Goal: Register for event/course

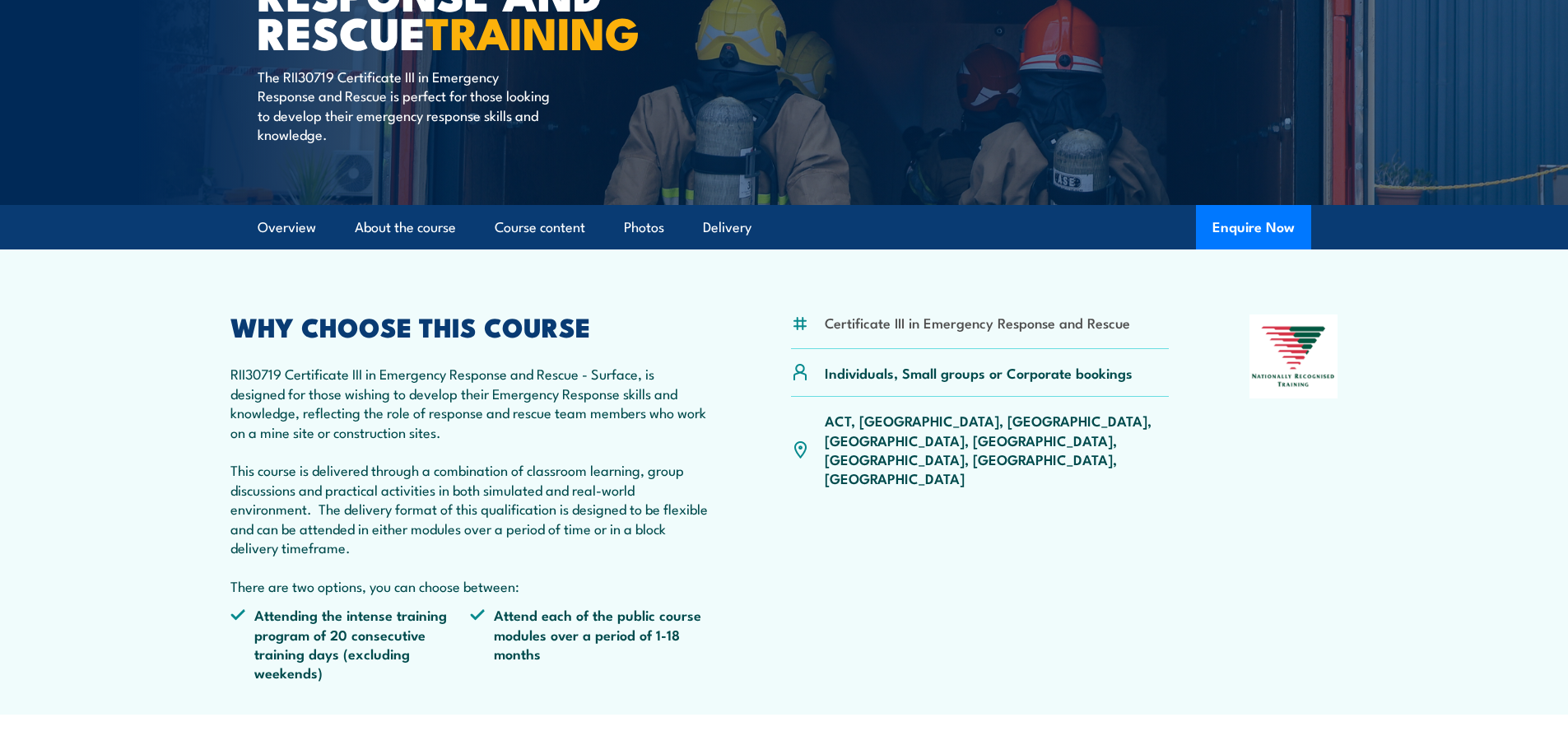
scroll to position [412, 0]
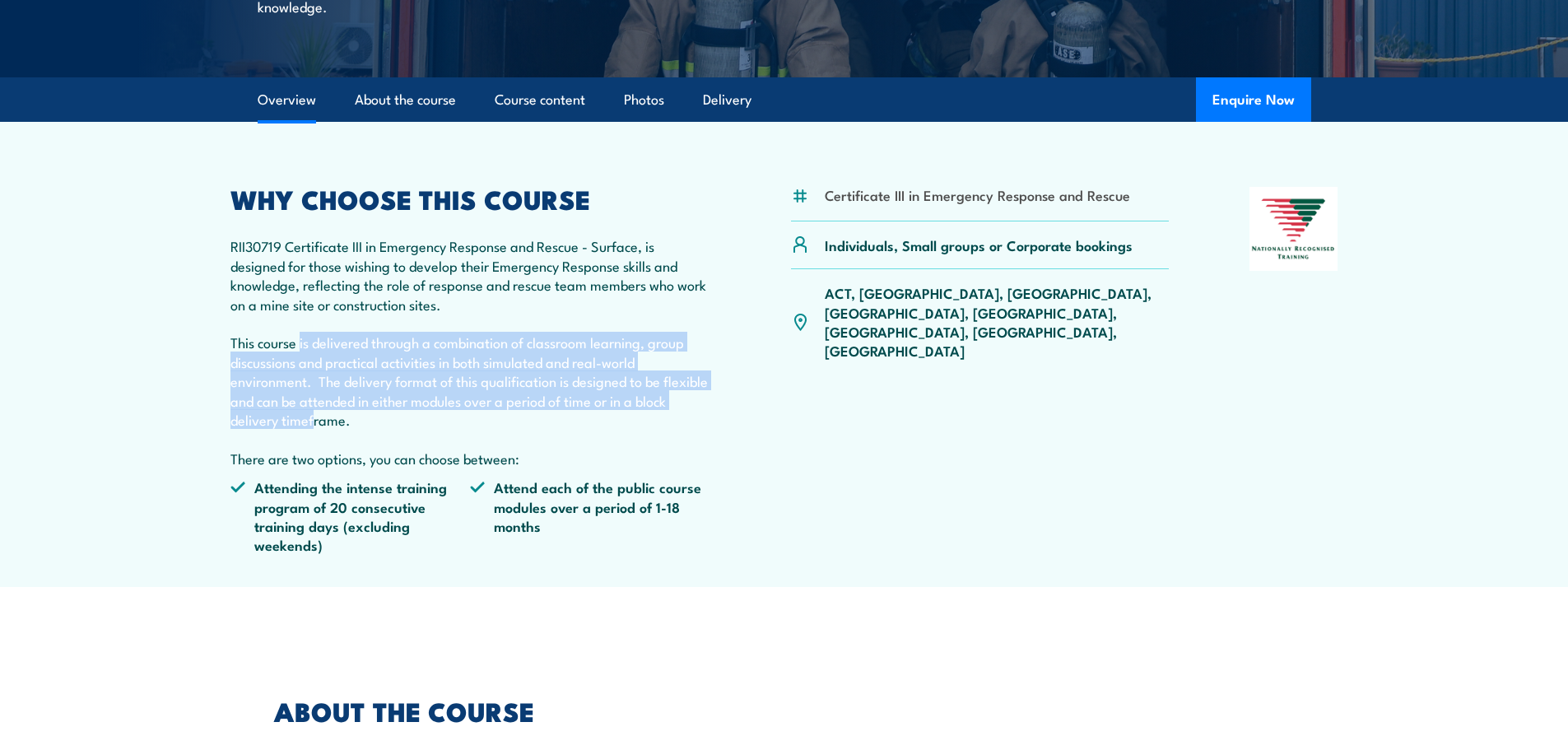
drag, startPoint x: 298, startPoint y: 351, endPoint x: 345, endPoint y: 418, distance: 81.8
click at [344, 414] on p "RII30719 Certificate III in Emergency Response and Rescue - Surface, is designe…" at bounding box center [470, 352] width 481 height 231
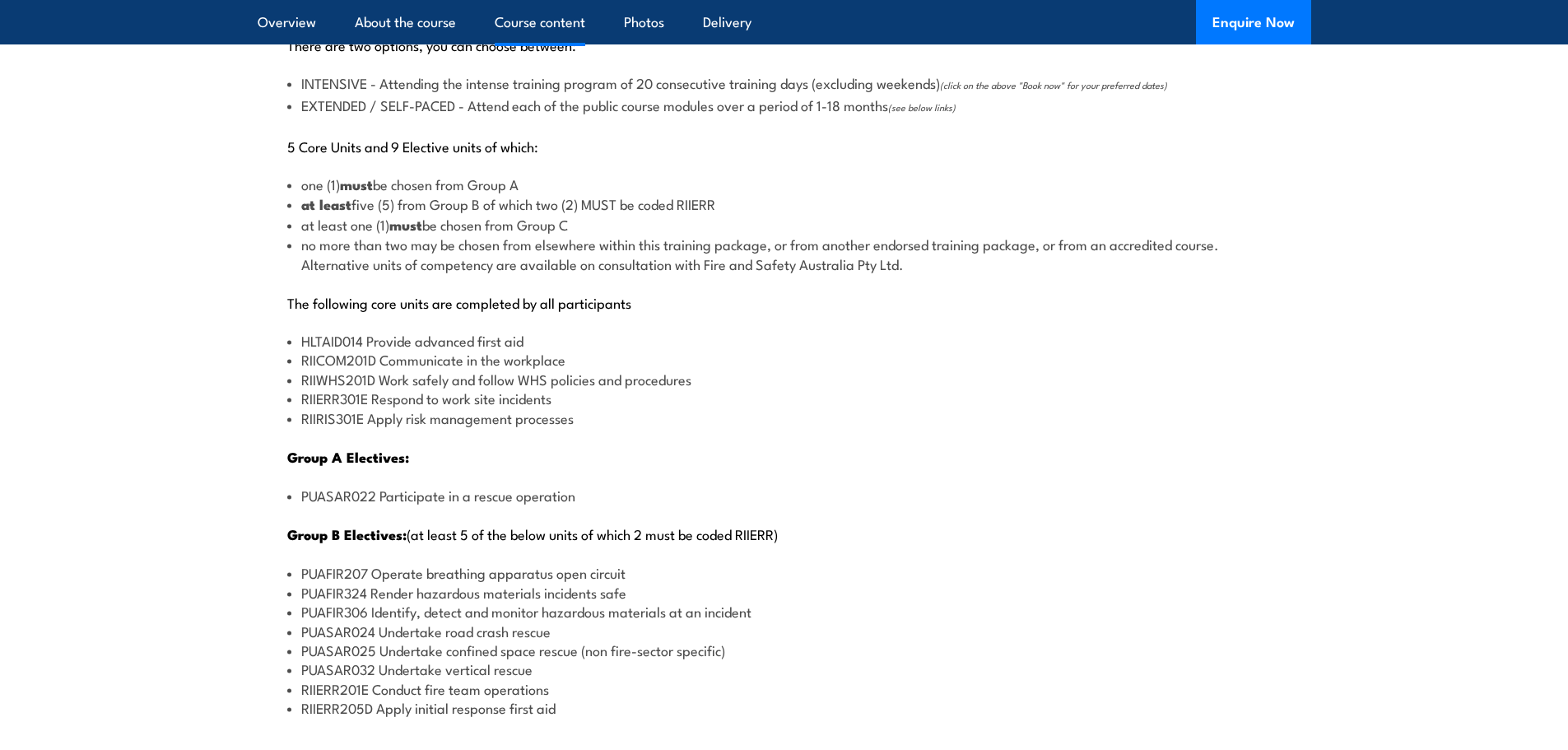
scroll to position [1893, 0]
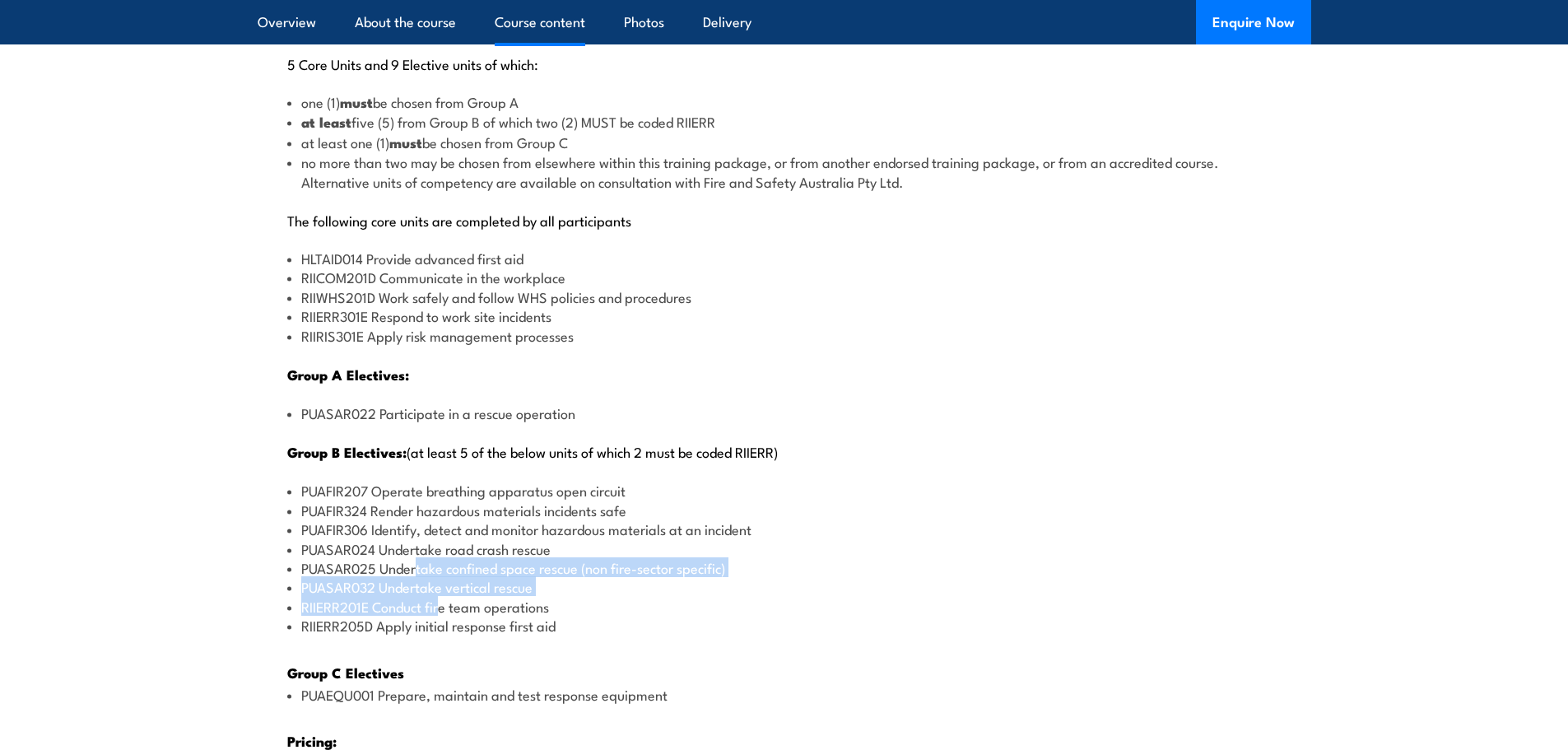
drag, startPoint x: 418, startPoint y: 569, endPoint x: 443, endPoint y: 607, distance: 45.5
click at [443, 607] on ul "PUAFIR207 Operate breathing apparatus open circuit PUAFIR324 Render hazardous m…" at bounding box center [784, 558] width 994 height 154
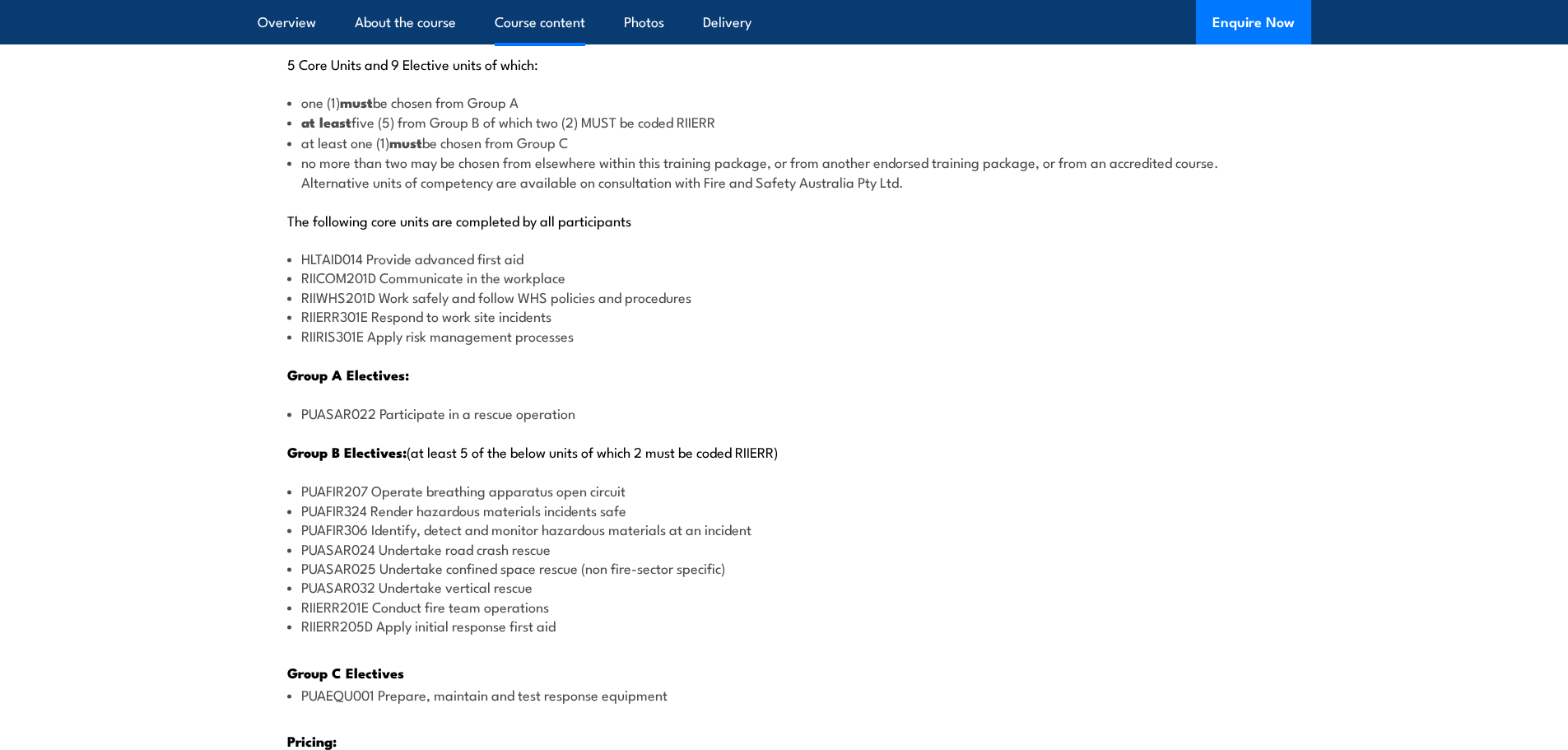
click at [439, 542] on li "PUASAR024 Undertake road crash rescue" at bounding box center [784, 548] width 994 height 19
drag, startPoint x: 434, startPoint y: 558, endPoint x: 437, endPoint y: 582, distance: 24.2
click at [437, 582] on ul "PUAFIR207 Operate breathing apparatus open circuit PUAFIR324 Render hazardous m…" at bounding box center [784, 558] width 994 height 154
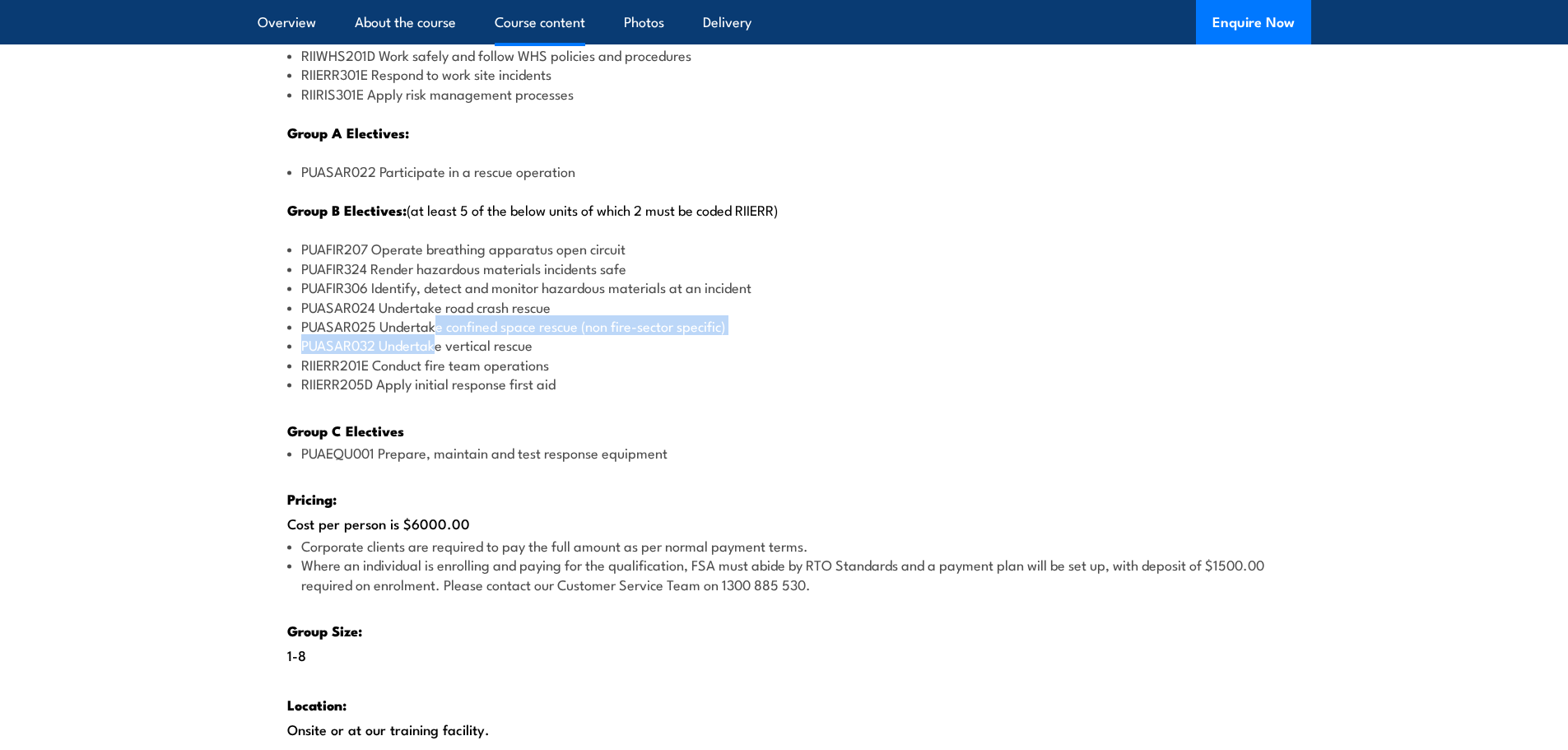
scroll to position [2140, 0]
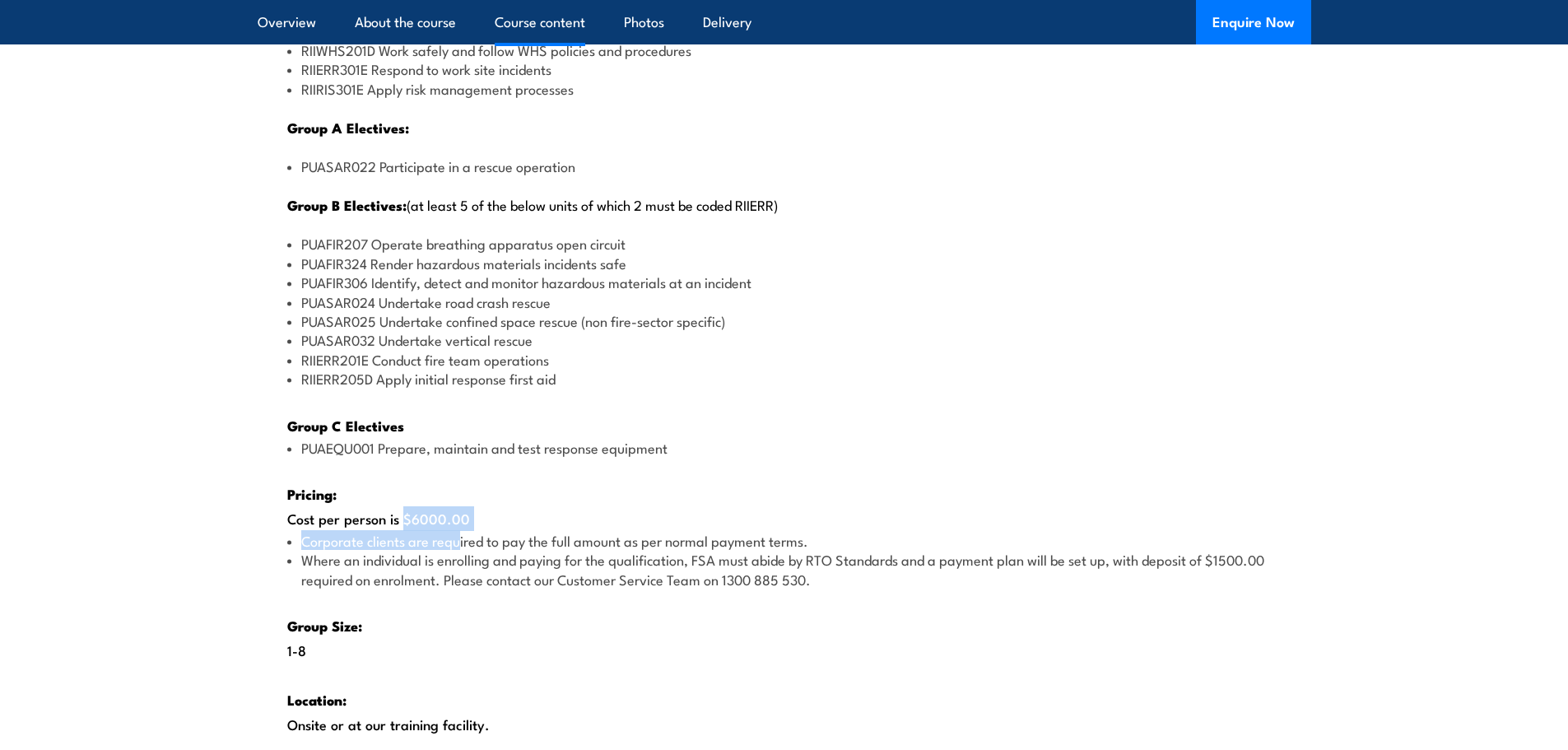
drag, startPoint x: 399, startPoint y: 522, endPoint x: 458, endPoint y: 533, distance: 60.0
click at [458, 532] on div "There are two options, you can choose between: INTENSIVE - Attending the intens…" at bounding box center [784, 257] width 1054 height 1171
click at [448, 591] on div "There are two options, you can choose between: INTENSIVE - Attending the intens…" at bounding box center [784, 257] width 1054 height 1171
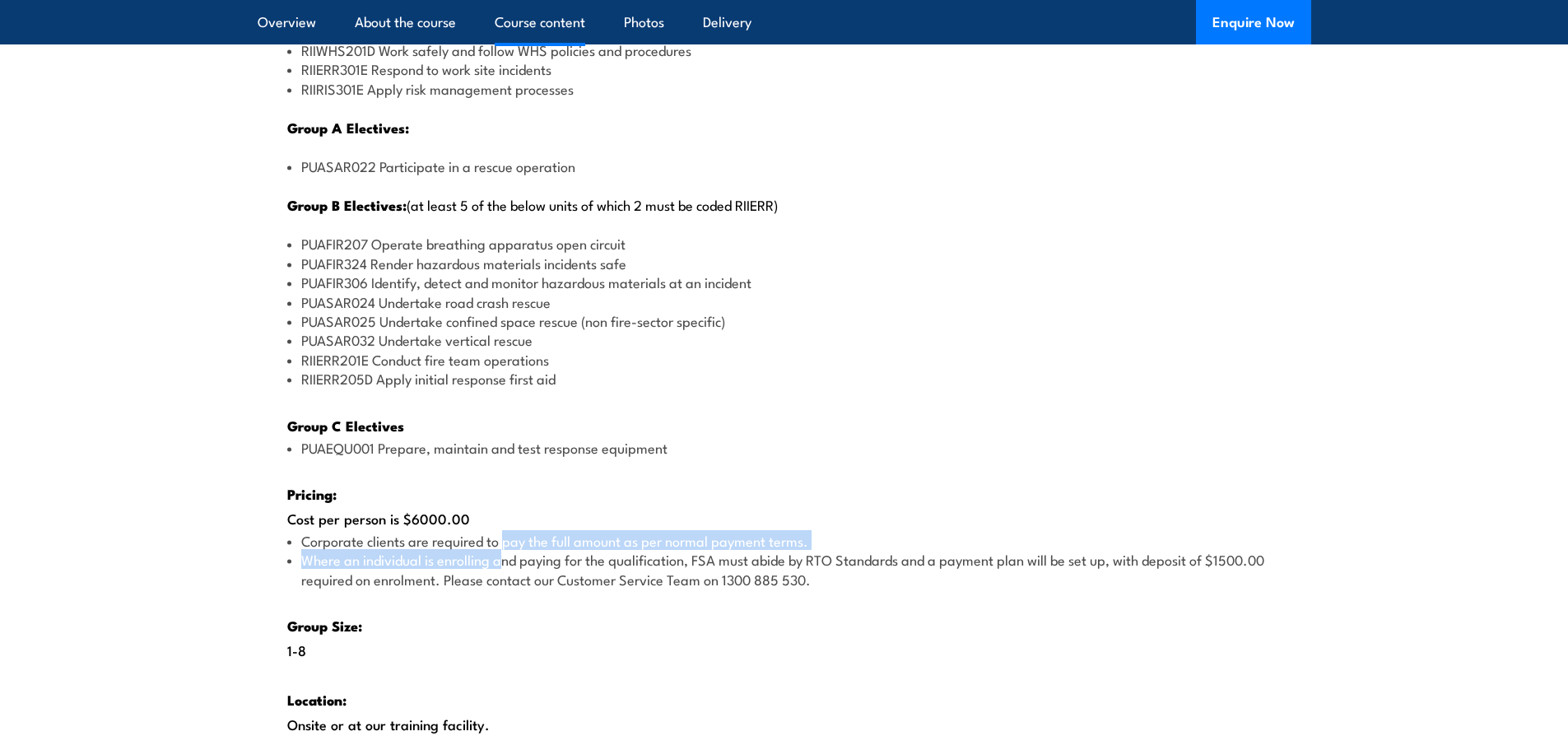
drag, startPoint x: 504, startPoint y: 537, endPoint x: 498, endPoint y: 563, distance: 26.7
click at [498, 563] on ul "Corporate clients are required to pay the full amount as per normal payment ter…" at bounding box center [784, 560] width 994 height 58
click at [484, 625] on div "There are two options, you can choose between: INTENSIVE - Attending the intens…" at bounding box center [784, 257] width 1054 height 1171
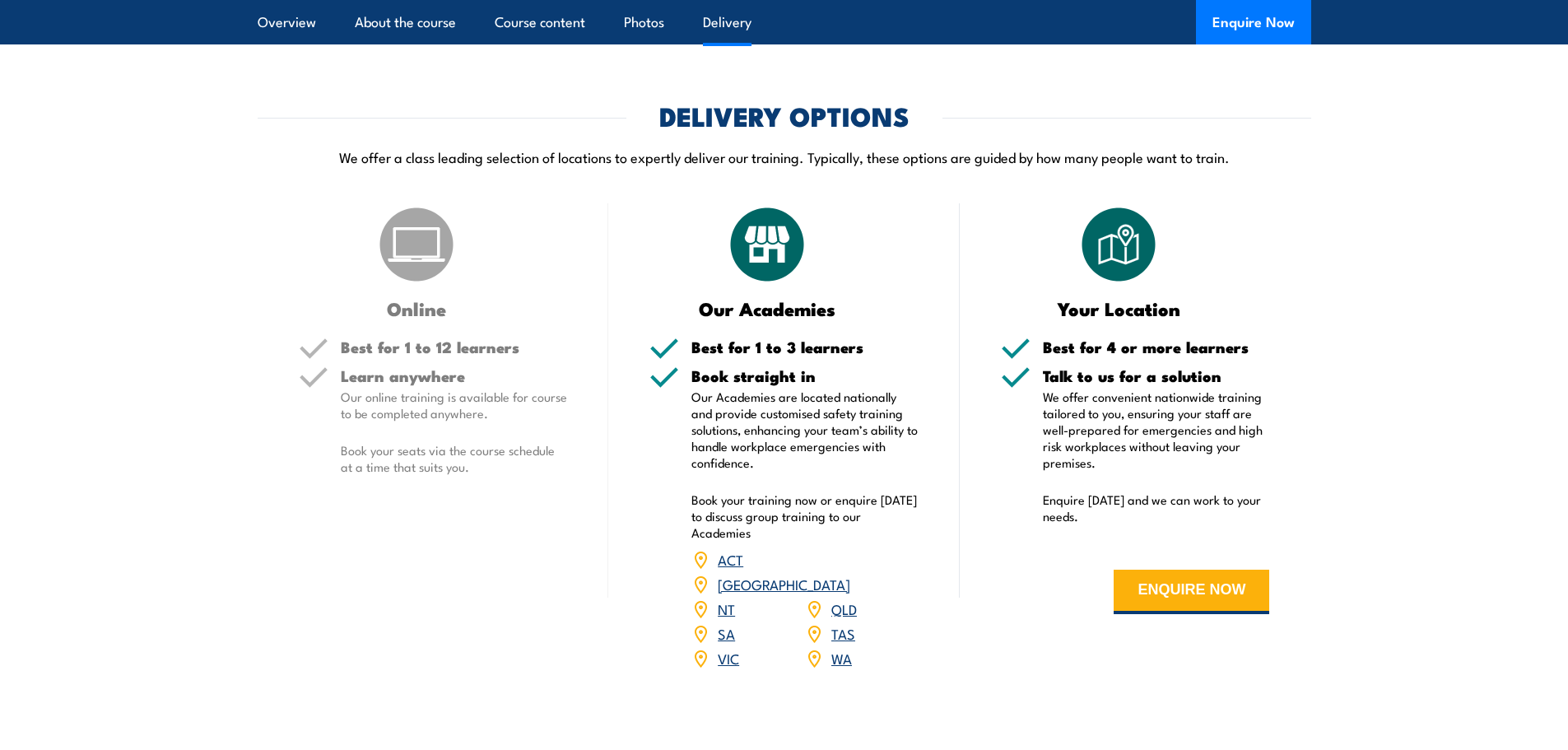
scroll to position [3211, 0]
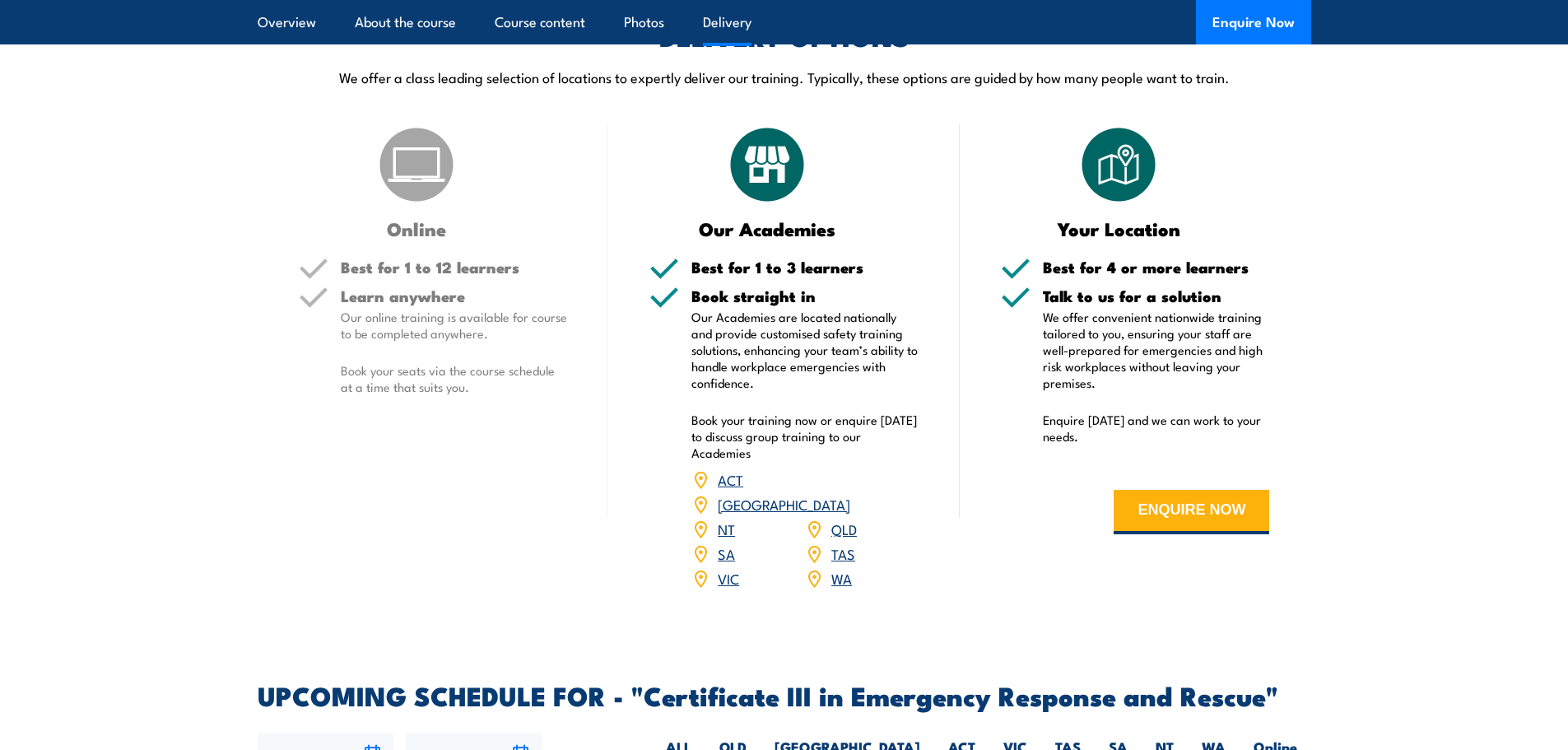
click at [725, 544] on link "SA" at bounding box center [727, 553] width 18 height 19
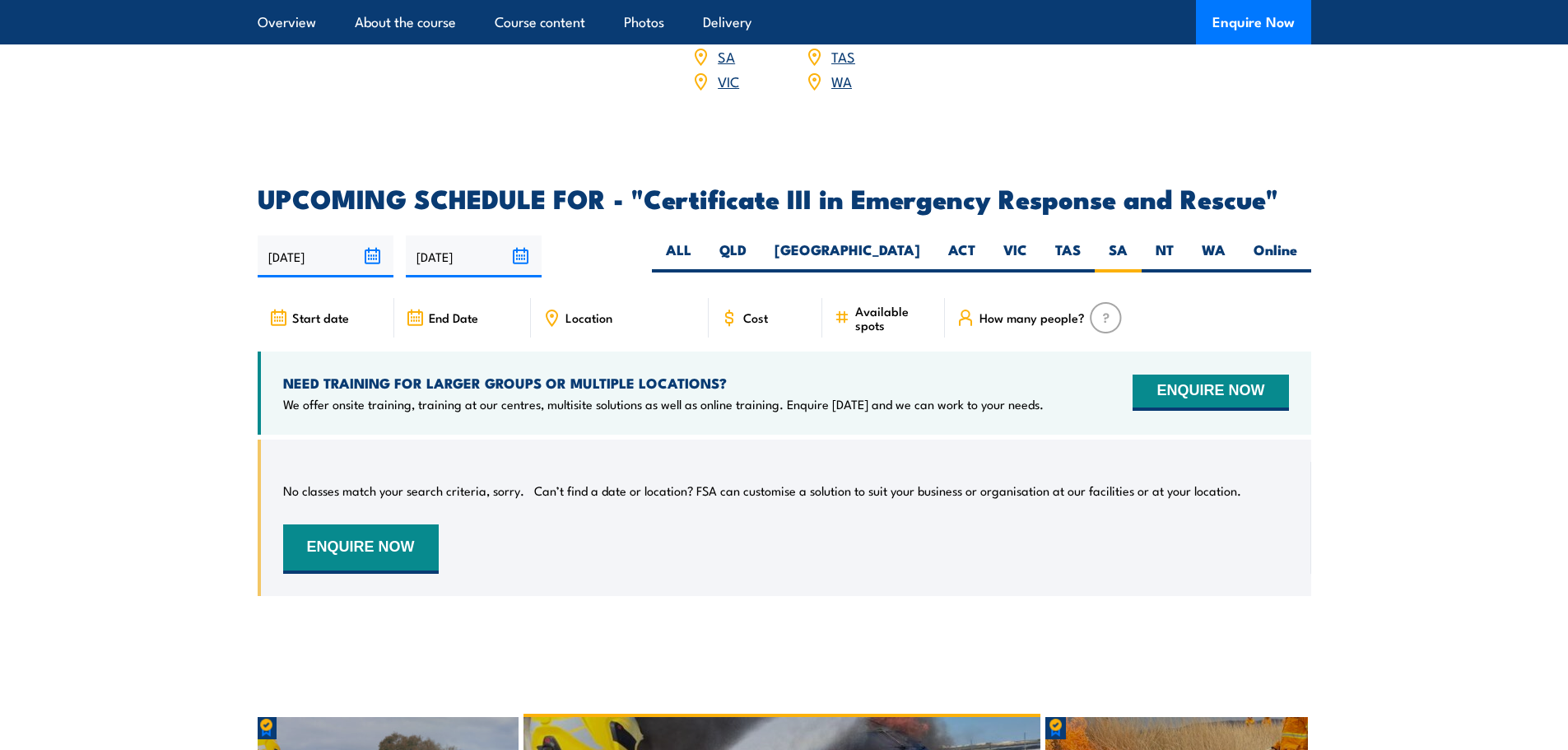
scroll to position [3704, 0]
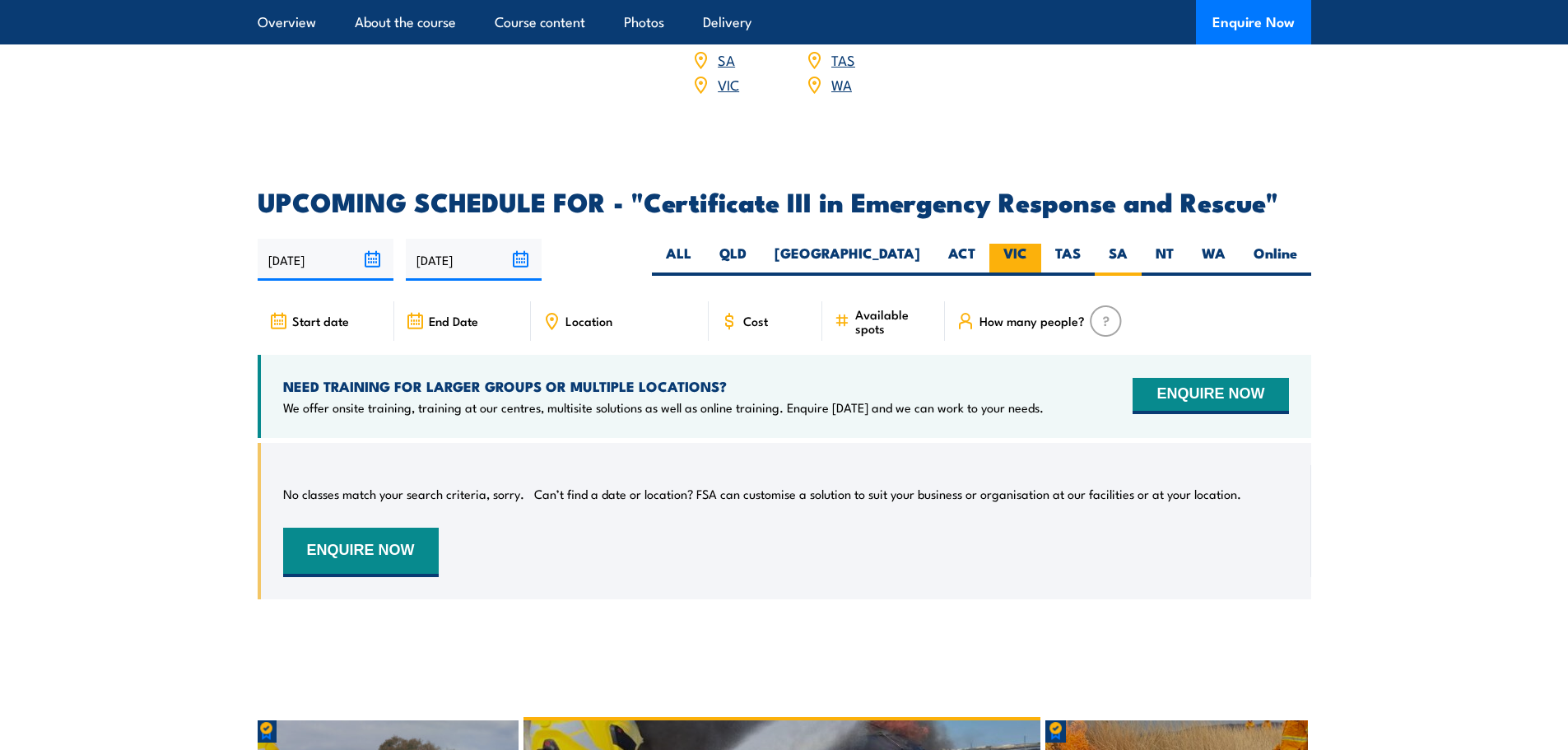
click at [1012, 244] on label "VIC" at bounding box center [1015, 259] width 52 height 32
click at [1027, 244] on input "VIC" at bounding box center [1032, 249] width 11 height 11
radio input "true"
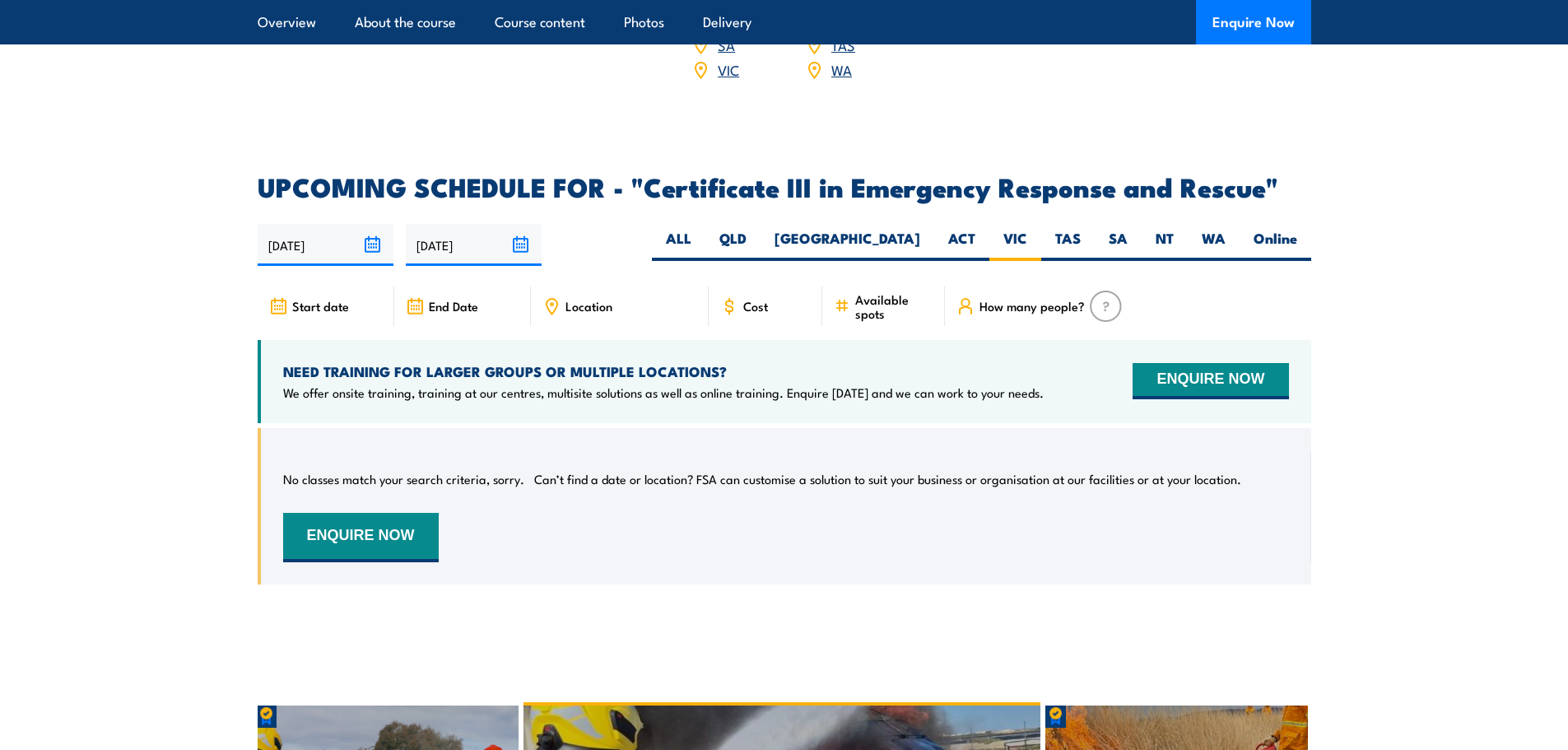
scroll to position [3704, 0]
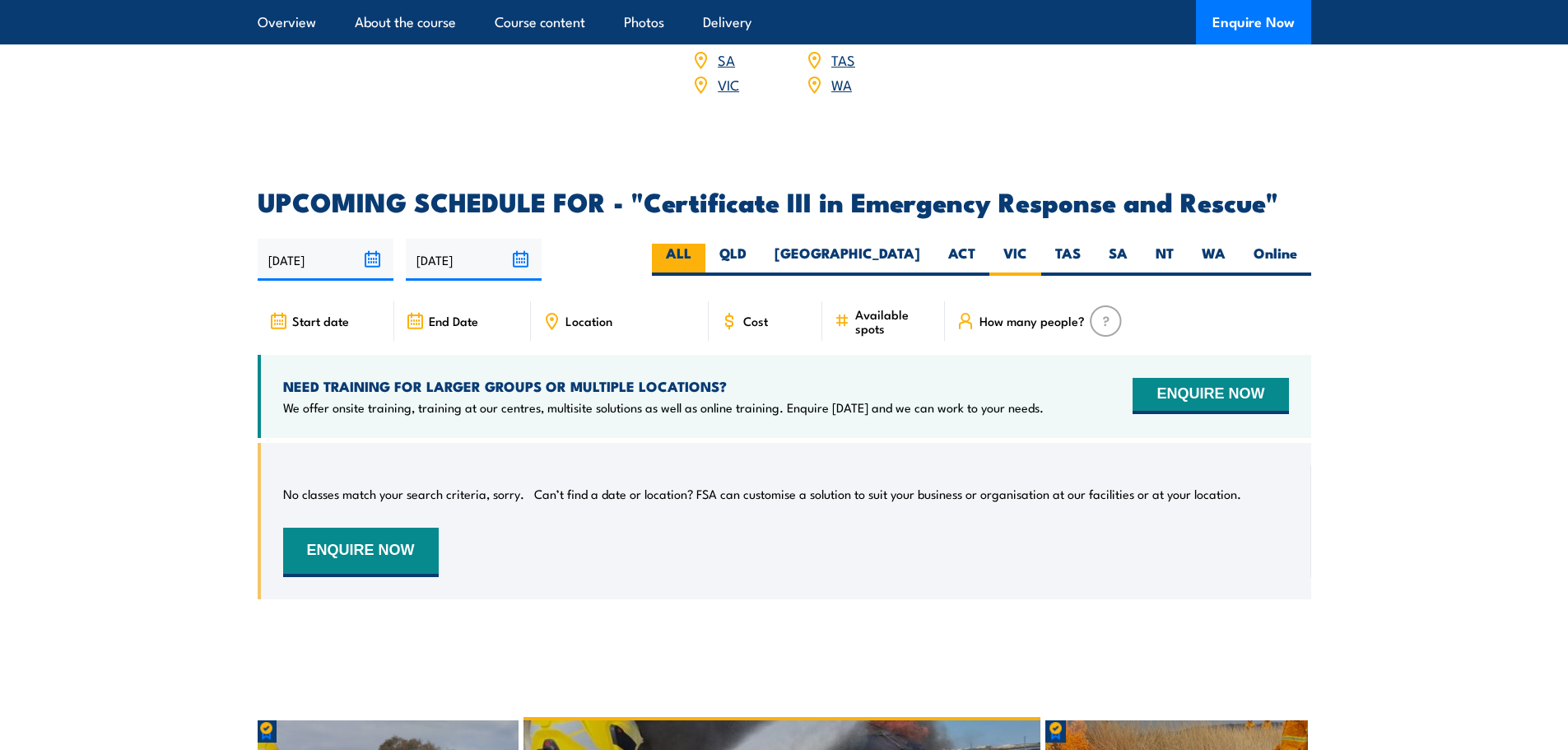
click at [706, 244] on label "ALL" at bounding box center [678, 259] width 53 height 32
click at [702, 244] on input "ALL" at bounding box center [697, 249] width 11 height 11
radio input "true"
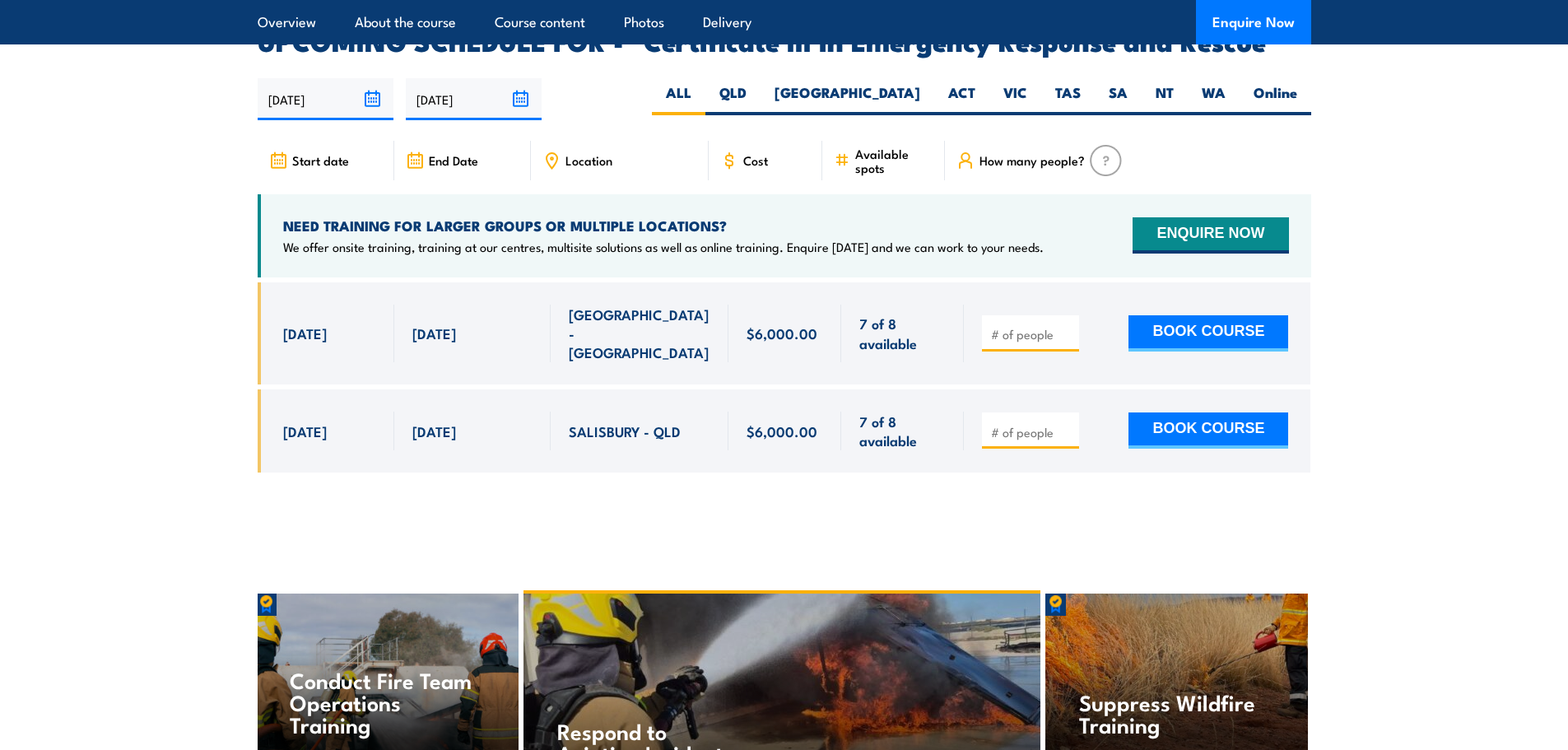
scroll to position [3869, 0]
